Goal: Check status

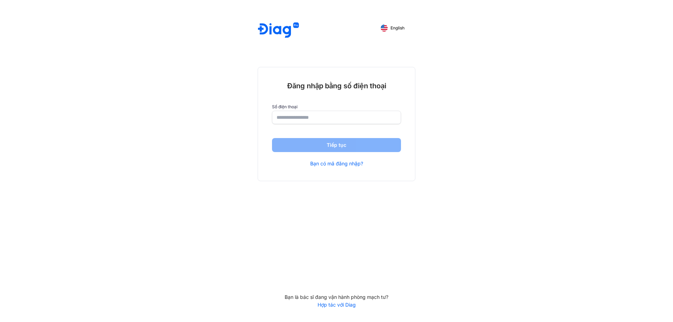
click at [327, 120] on input "number" at bounding box center [337, 117] width 120 height 13
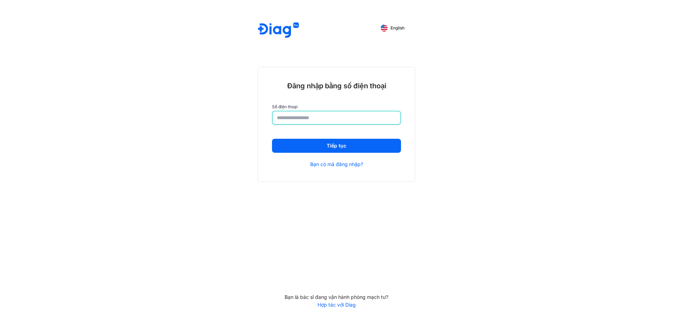
type input "**********"
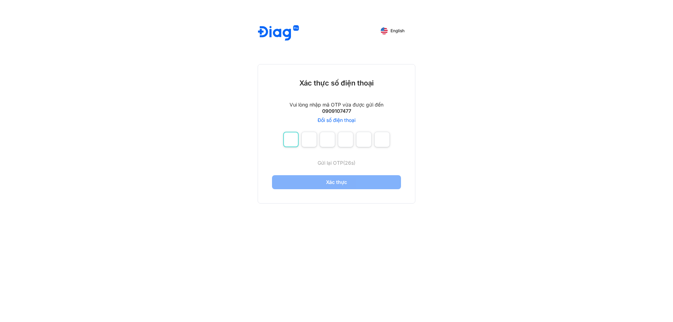
click at [294, 142] on input "number" at bounding box center [290, 139] width 15 height 15
type input "*"
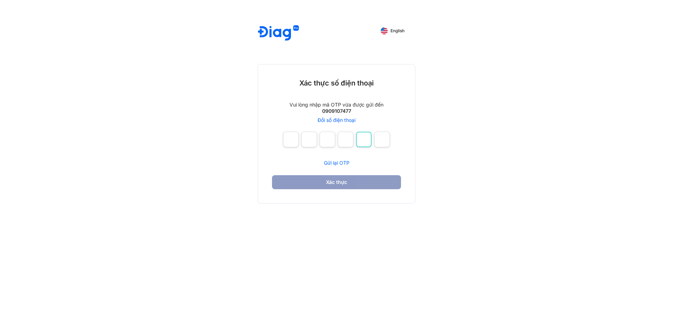
type input "*"
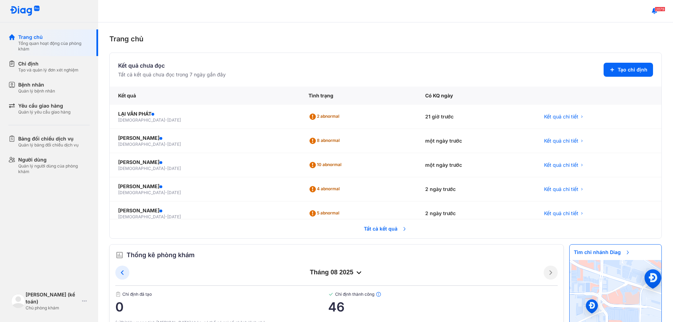
click at [333, 274] on div "tháng 08 2025" at bounding box center [336, 273] width 415 height 8
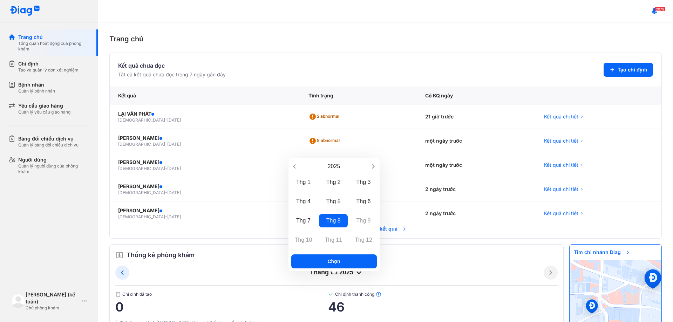
click at [333, 269] on div at bounding box center [334, 272] width 6 height 6
click at [214, 282] on div "tháng 08 2025 Chỉ định đã tạo 0 Chỉ định thành công 46" at bounding box center [336, 293] width 443 height 54
click at [209, 263] on div "Thống kê phòng khám tháng 08 2025 Chỉ định đã tạo 0 Chỉ định thành công 46 (*)D…" at bounding box center [336, 288] width 443 height 76
click at [489, 311] on span "46" at bounding box center [443, 307] width 230 height 14
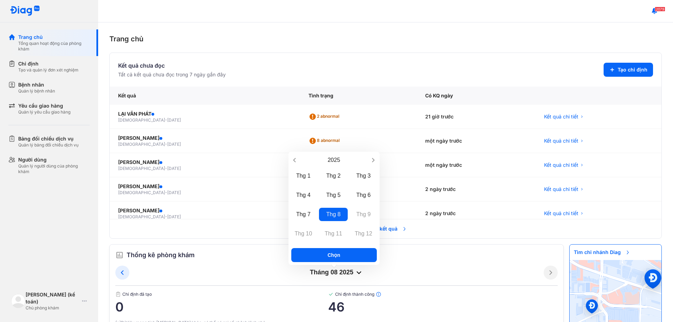
click at [417, 93] on div "Tình trạng" at bounding box center [476, 96] width 119 height 18
click at [123, 274] on icon at bounding box center [122, 273] width 8 height 8
click at [550, 273] on use at bounding box center [551, 272] width 3 height 5
click at [329, 254] on button "Chọn" at bounding box center [334, 255] width 86 height 14
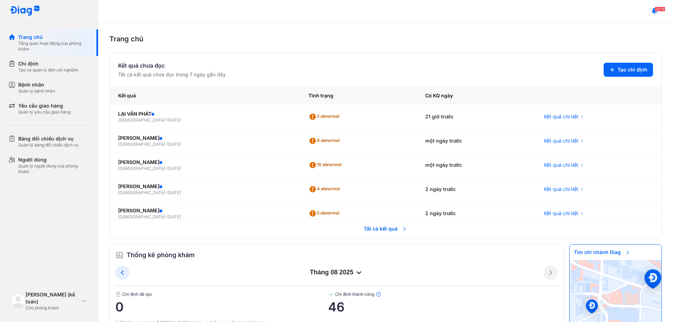
scroll to position [21, 0]
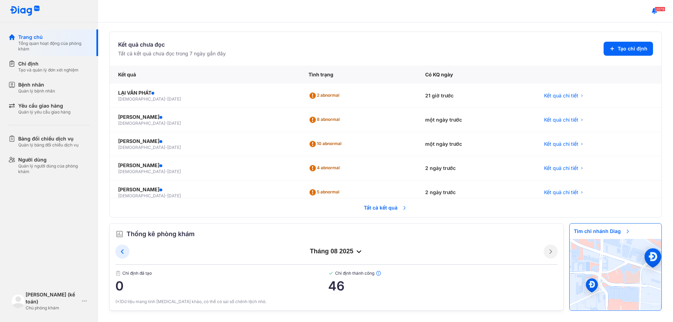
click at [382, 201] on span "Tất cả kết quả" at bounding box center [386, 207] width 52 height 15
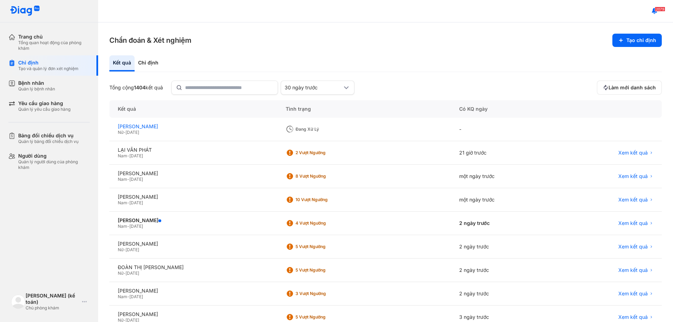
click at [143, 124] on div "[PERSON_NAME]" at bounding box center [193, 126] width 151 height 6
click at [139, 131] on span "[DATE]" at bounding box center [133, 132] width 14 height 5
